Goal: Information Seeking & Learning: Learn about a topic

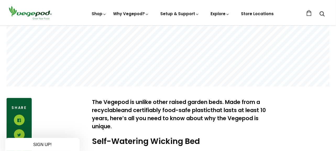
click at [332, 149] on div "Close dialog WANT ACCESS TO EXCLUSIVE DEALS? Sign up to receive access to our l…" at bounding box center [168, 75] width 336 height 151
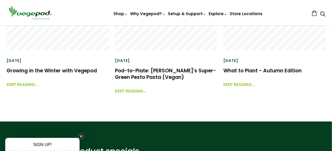
scroll to position [1037, 0]
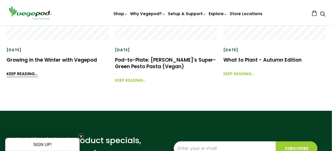
click at [14, 74] on link "Keep reading..." at bounding box center [22, 71] width 31 height 11
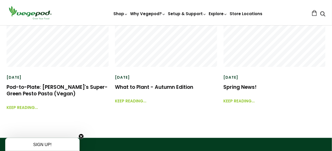
scroll to position [1271, 0]
